Goal: Check status

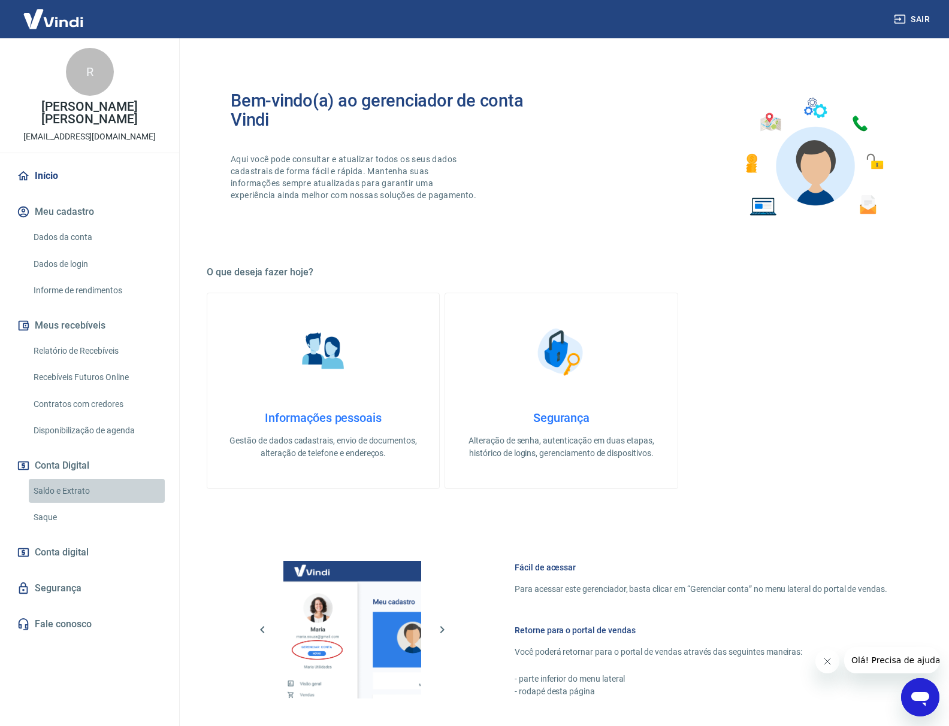
click at [78, 479] on link "Saldo e Extrato" at bounding box center [97, 491] width 136 height 25
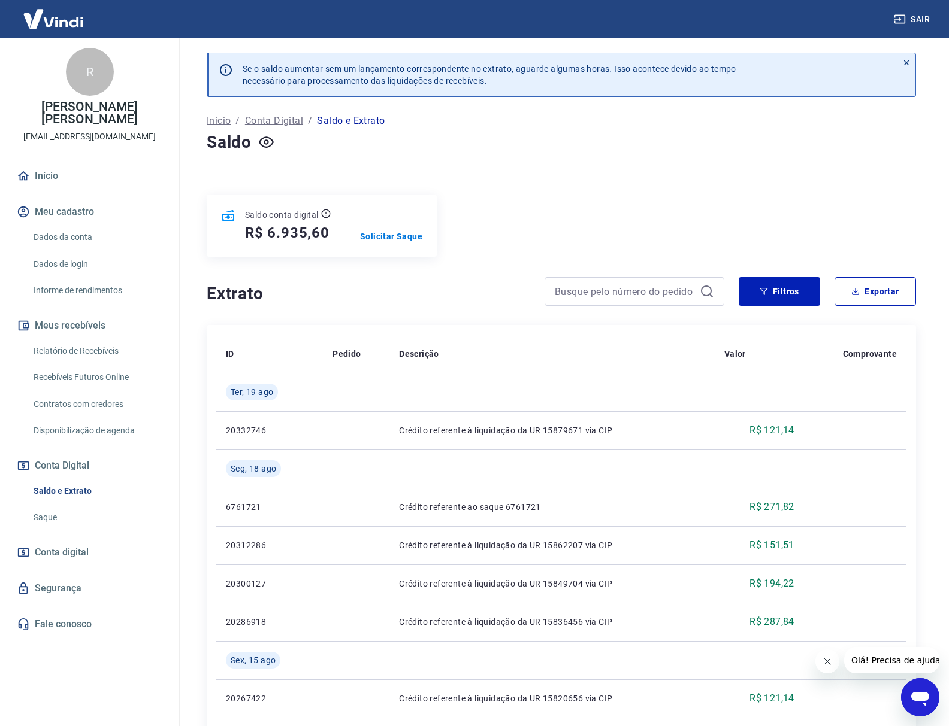
click at [732, 212] on div "Saldo conta digital R$ 6.935,60 Solicitar Saque" at bounding box center [561, 226] width 709 height 62
